Goal: Find specific fact: Find specific fact

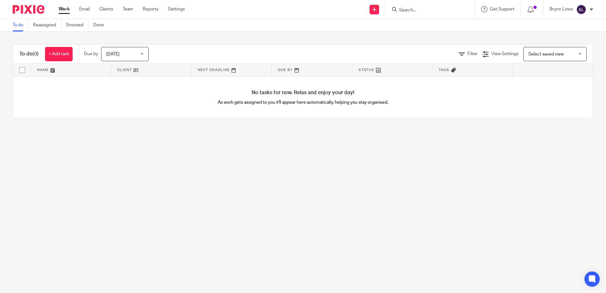
click at [425, 3] on div at bounding box center [430, 9] width 89 height 19
click at [424, 8] on input "Search" at bounding box center [426, 11] width 57 height 6
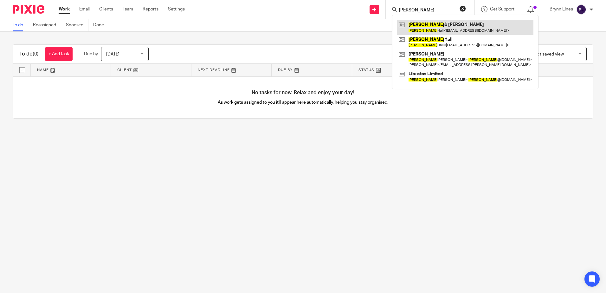
type input "daren"
click at [430, 25] on link at bounding box center [465, 27] width 136 height 15
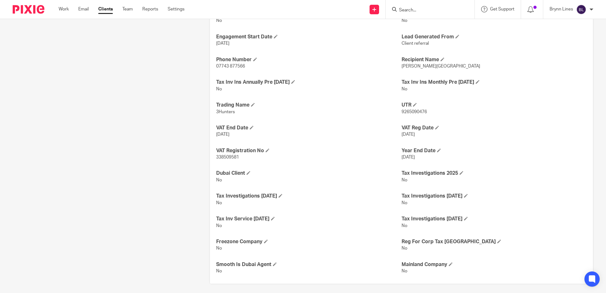
scroll to position [321, 0]
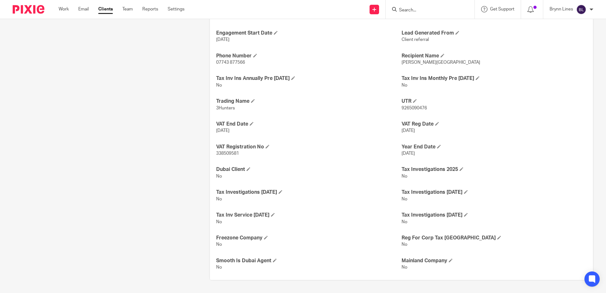
click at [222, 154] on span "338509581" at bounding box center [227, 153] width 23 height 4
copy span "338509581"
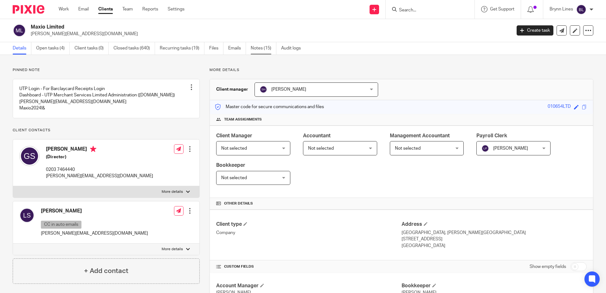
click at [262, 48] on link "Notes (15)" at bounding box center [264, 48] width 26 height 12
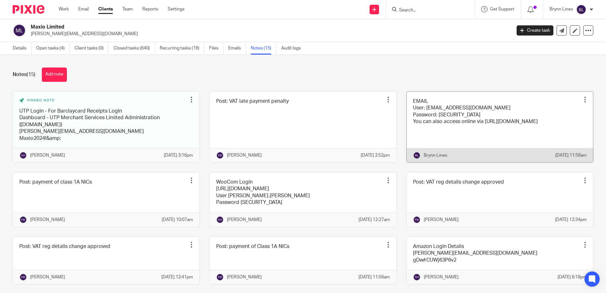
click at [455, 120] on link at bounding box center [499, 127] width 186 height 71
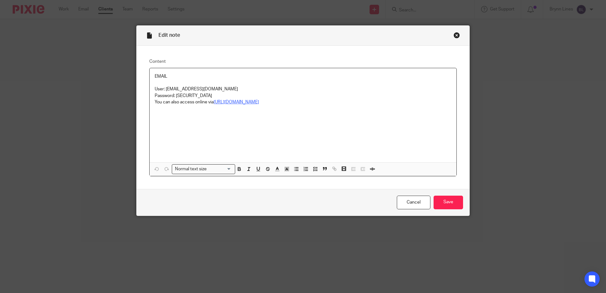
click at [247, 103] on u "https://outlook.office.com" at bounding box center [235, 102] width 45 height 4
click at [246, 114] on div "https://outlook.office.com Remove Edit" at bounding box center [251, 120] width 59 height 33
click at [246, 114] on link "https://outlook.office.com" at bounding box center [250, 114] width 45 height 6
drag, startPoint x: 215, startPoint y: 97, endPoint x: 174, endPoint y: 97, distance: 40.5
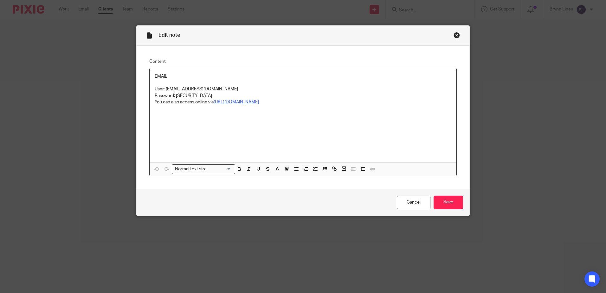
click at [174, 97] on p "Password: K*333793590560ah" at bounding box center [303, 95] width 296 height 6
copy p "K*333793590560ah"
drag, startPoint x: 452, startPoint y: 34, endPoint x: 424, endPoint y: 24, distance: 29.6
click at [453, 34] on div "Close this dialog window" at bounding box center [456, 35] width 6 height 6
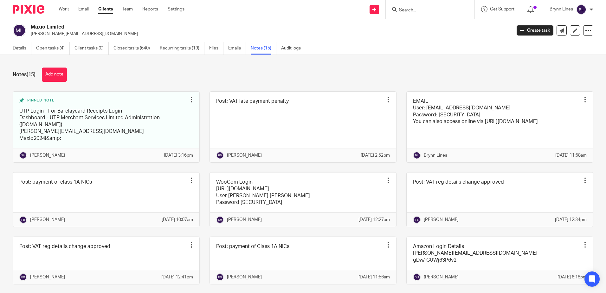
click at [431, 11] on input "Search" at bounding box center [426, 11] width 57 height 6
type input "msp"
click button "submit" at bounding box center [0, 0] width 0 height 0
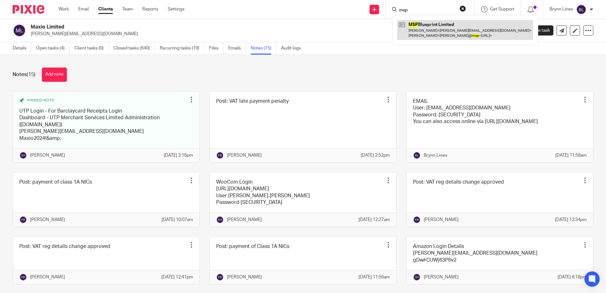
drag, startPoint x: 443, startPoint y: 29, endPoint x: 436, endPoint y: 30, distance: 7.7
click at [443, 29] on link at bounding box center [465, 30] width 136 height 20
click at [405, 33] on link at bounding box center [465, 30] width 136 height 20
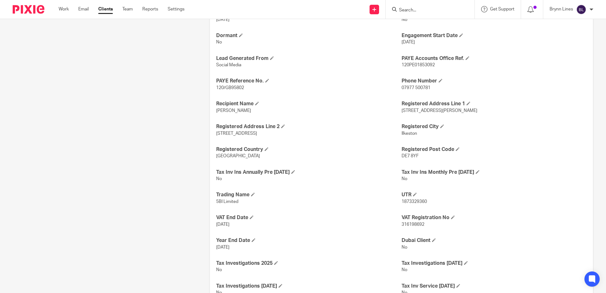
scroll to position [412, 0]
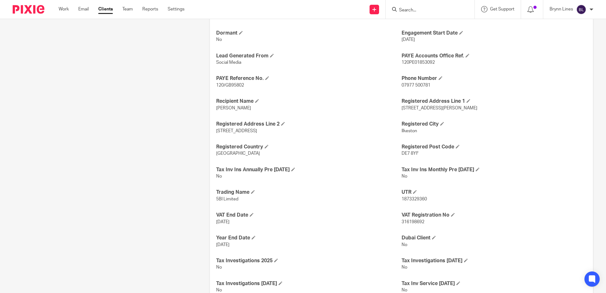
click at [413, 196] on div "UTR 1873329360" at bounding box center [493, 195] width 185 height 13
click at [411, 199] on span "1873329360" at bounding box center [413, 199] width 25 height 4
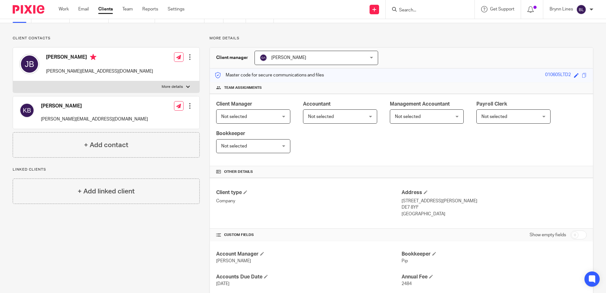
scroll to position [0, 0]
